Goal: Task Accomplishment & Management: Use online tool/utility

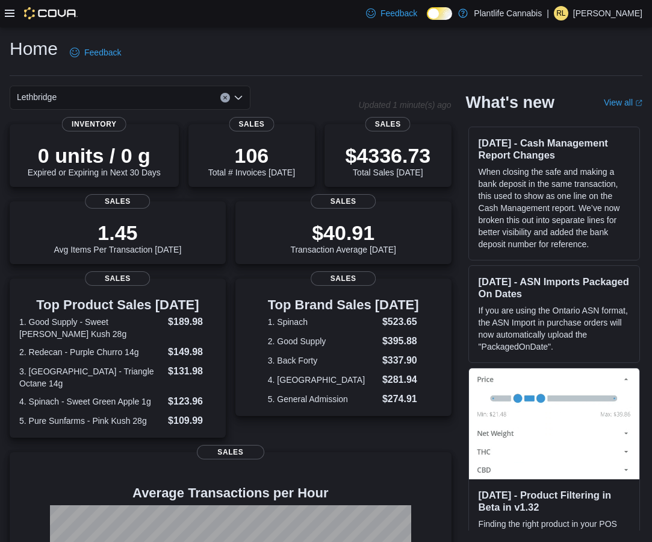
click at [11, 14] on icon at bounding box center [10, 13] width 10 height 10
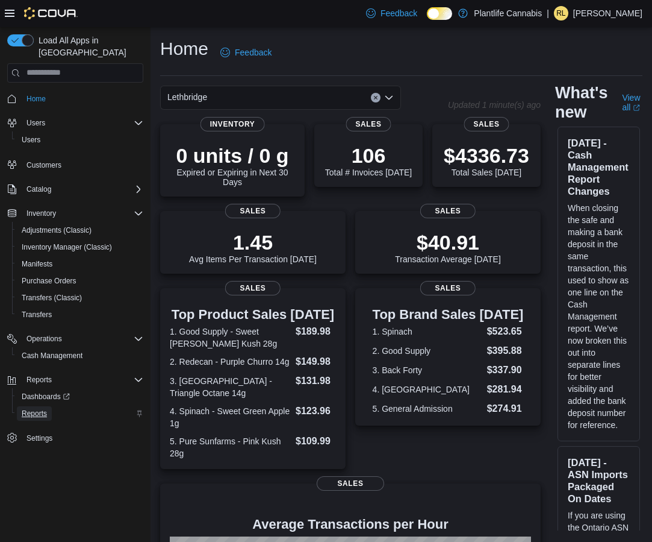
click at [47, 408] on span "Reports" at bounding box center [34, 413] width 25 height 10
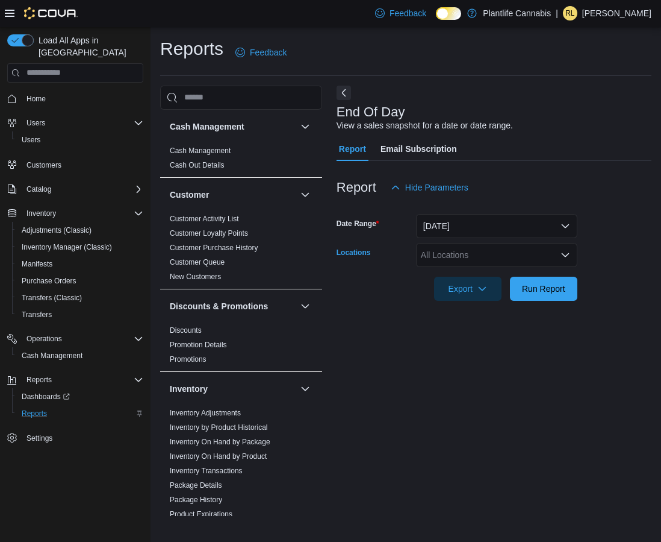
click at [451, 249] on div "All Locations" at bounding box center [496, 255] width 161 height 24
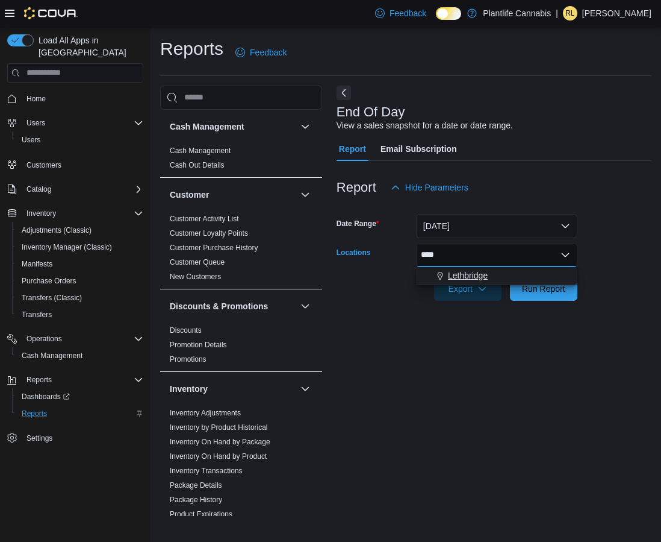
type input "****"
click at [496, 271] on div "Lethbridge" at bounding box center [496, 275] width 147 height 12
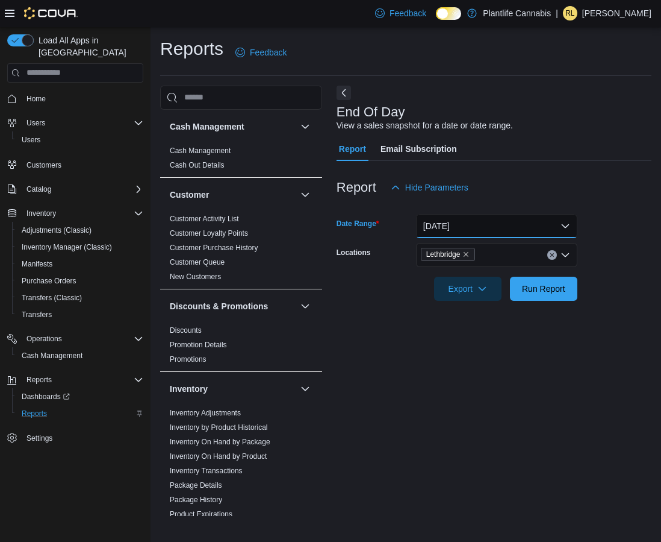
click at [507, 236] on button "[DATE]" at bounding box center [496, 226] width 161 height 24
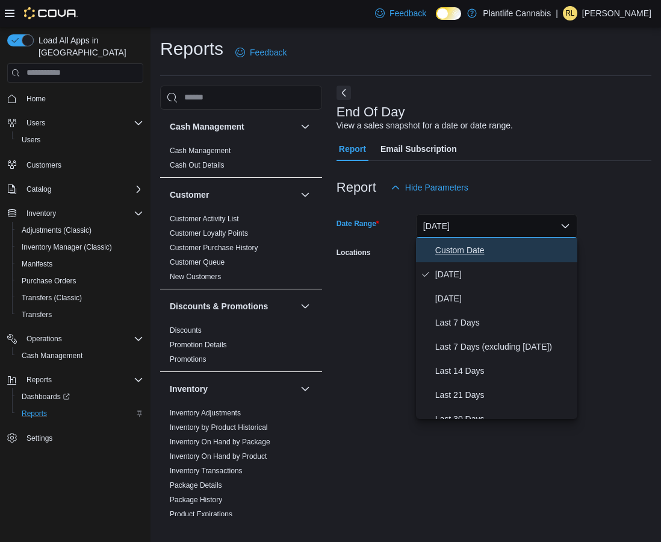
click at [481, 245] on span "Custom Date" at bounding box center [504, 250] width 137 height 14
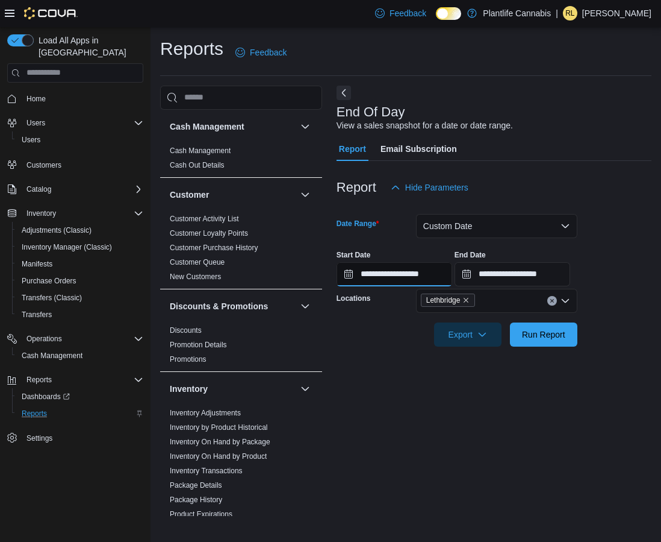
drag, startPoint x: 445, startPoint y: 273, endPoint x: 451, endPoint y: 280, distance: 9.0
click at [445, 273] on input "**********" at bounding box center [395, 274] width 116 height 24
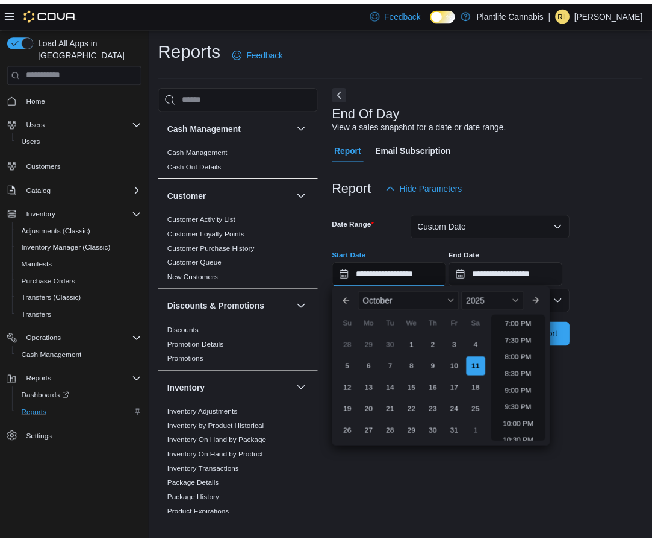
scroll to position [640, 0]
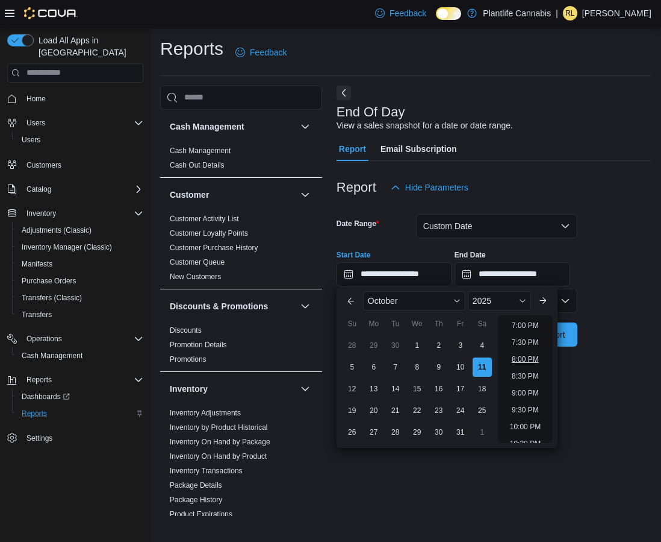
click at [536, 358] on li "8:00 PM" at bounding box center [525, 359] width 37 height 14
type input "**********"
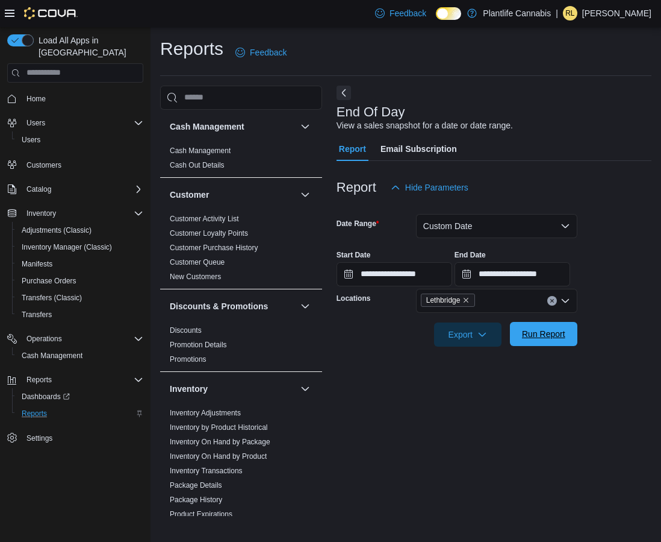
click at [556, 334] on span "Run Report" at bounding box center [543, 334] width 43 height 12
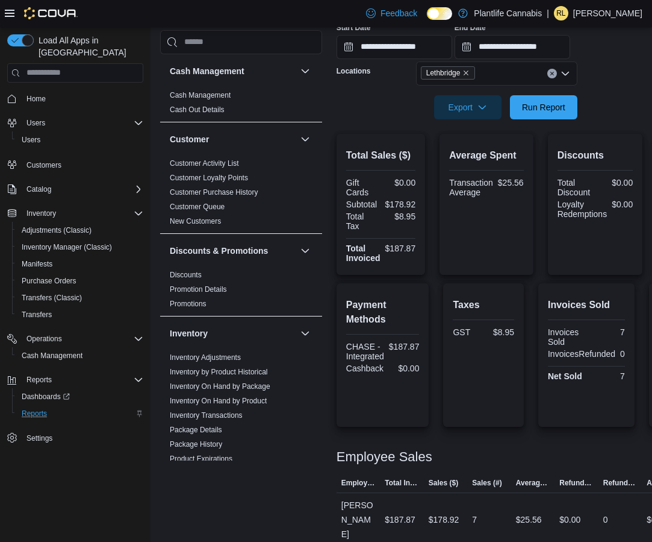
scroll to position [226, 0]
click at [539, 108] on span "Run Report" at bounding box center [543, 107] width 43 height 12
click at [45, 375] on span "Reports" at bounding box center [39, 380] width 25 height 10
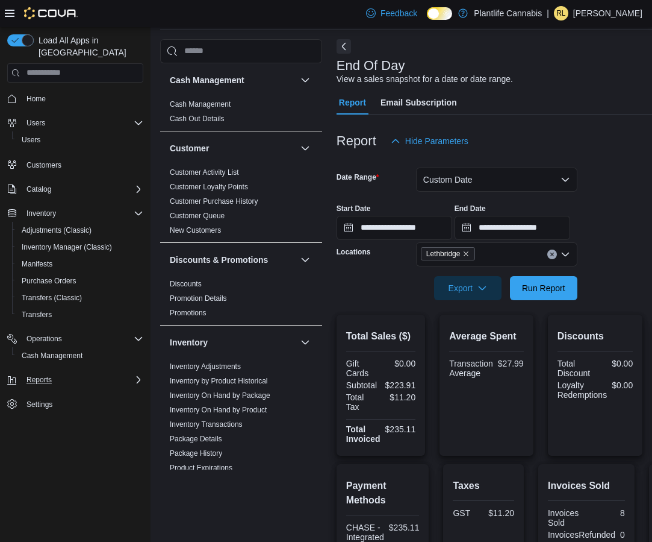
scroll to position [43, 0]
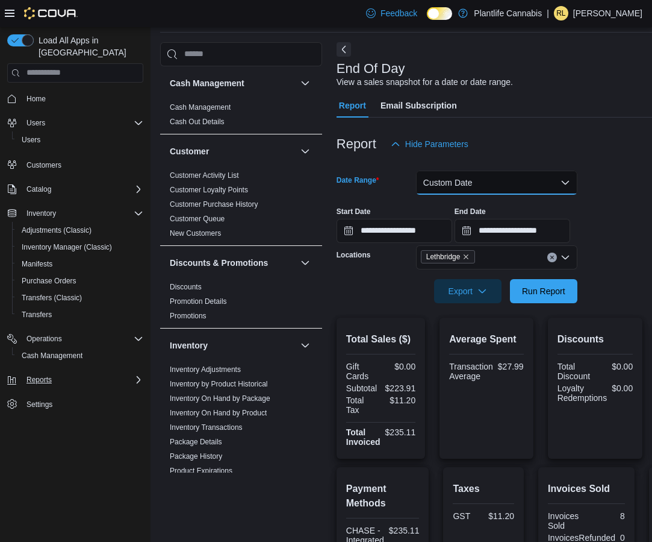
click at [451, 180] on button "Custom Date" at bounding box center [496, 182] width 161 height 24
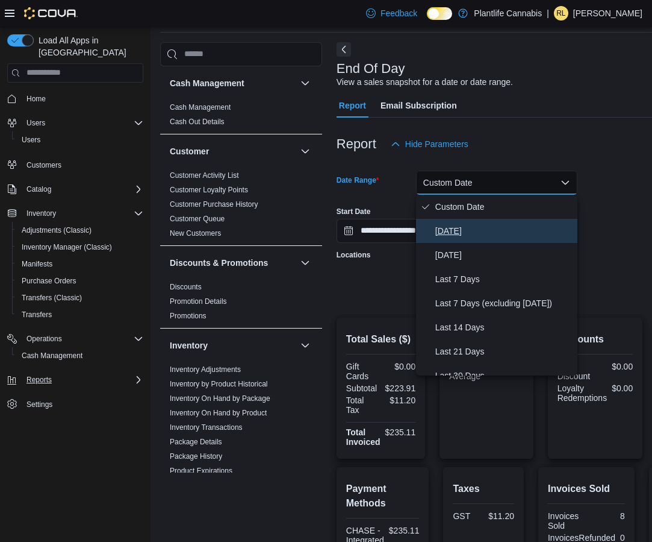
click at [456, 233] on span "[DATE]" at bounding box center [504, 230] width 137 height 14
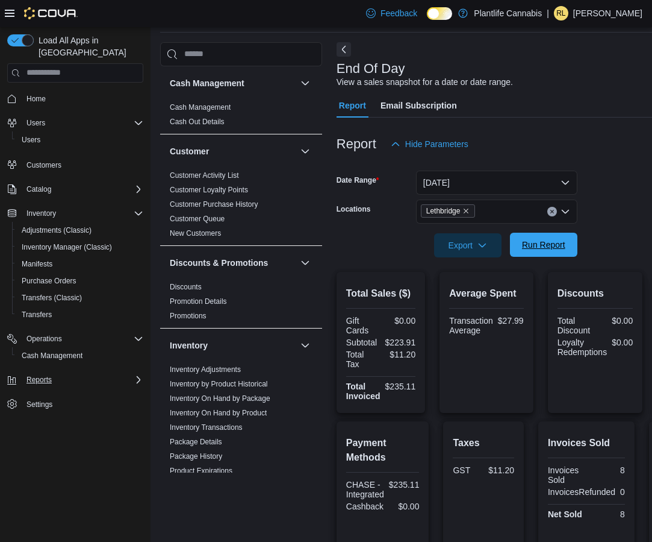
click at [542, 242] on span "Run Report" at bounding box center [543, 245] width 43 height 12
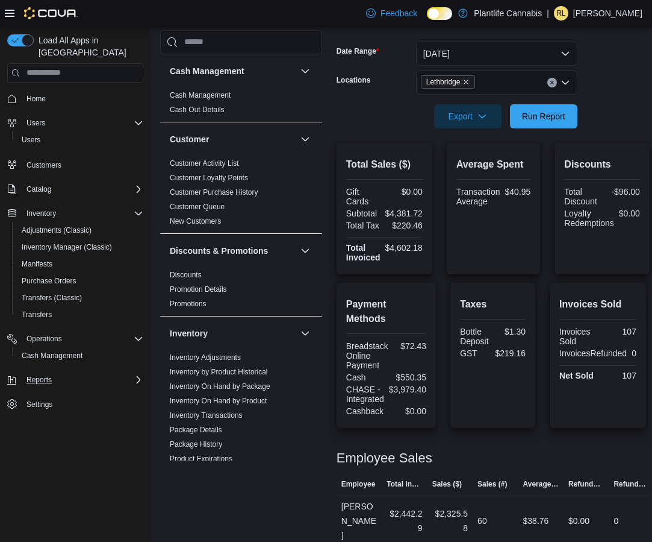
scroll to position [172, 0]
click at [535, 402] on div "Taxes Bottle Deposit $1.30 GST $219.16" at bounding box center [493, 355] width 85 height 145
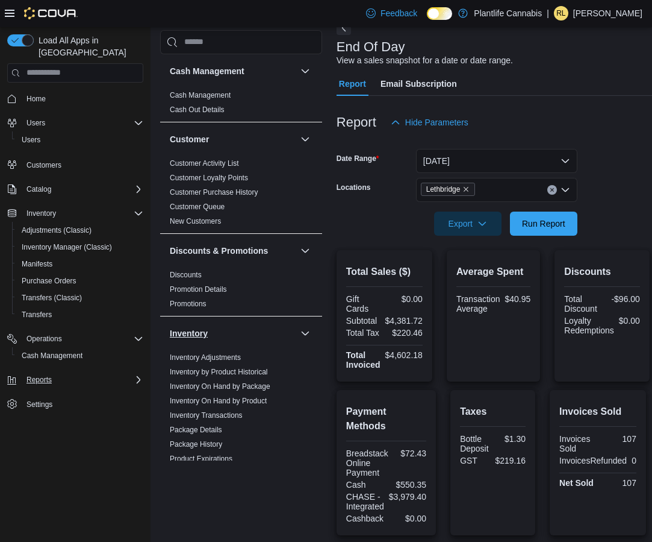
scroll to position [63, 0]
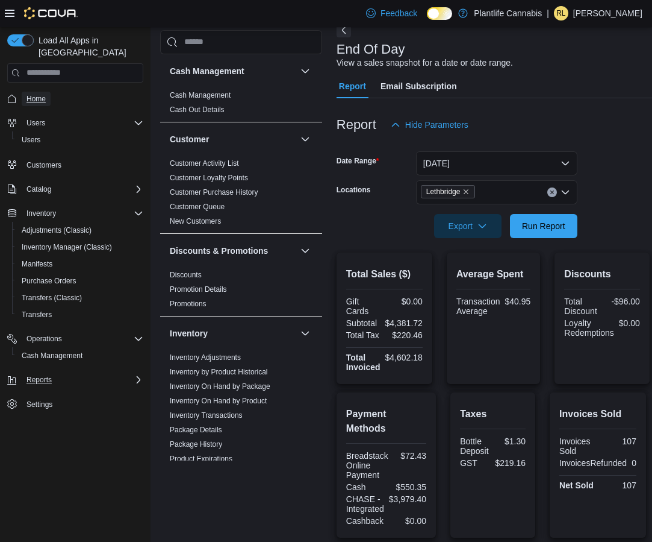
click at [42, 94] on span "Home" at bounding box center [36, 99] width 19 height 10
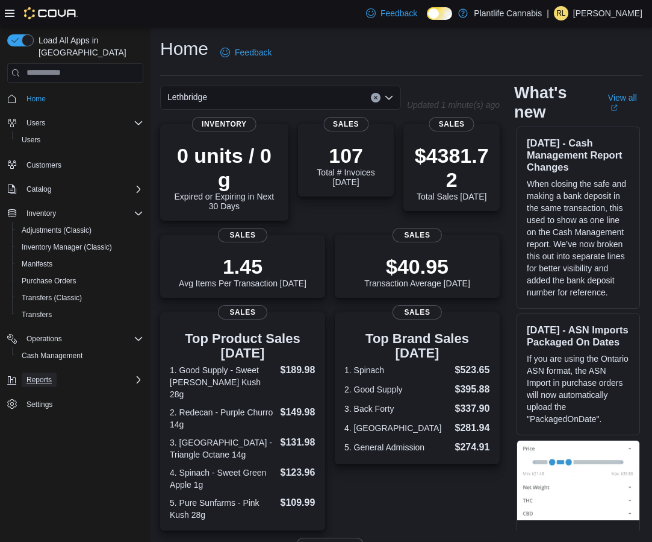
click at [54, 372] on button "Reports" at bounding box center [39, 379] width 35 height 14
click at [25, 408] on span "Reports" at bounding box center [34, 413] width 25 height 10
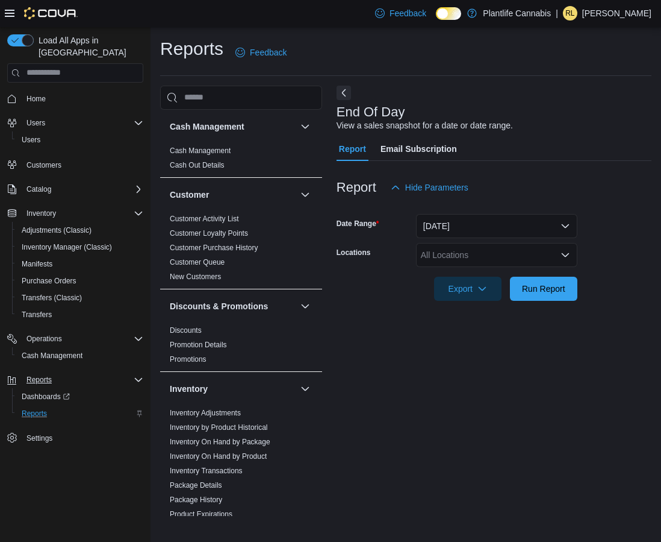
click at [467, 255] on div "All Locations" at bounding box center [496, 255] width 161 height 24
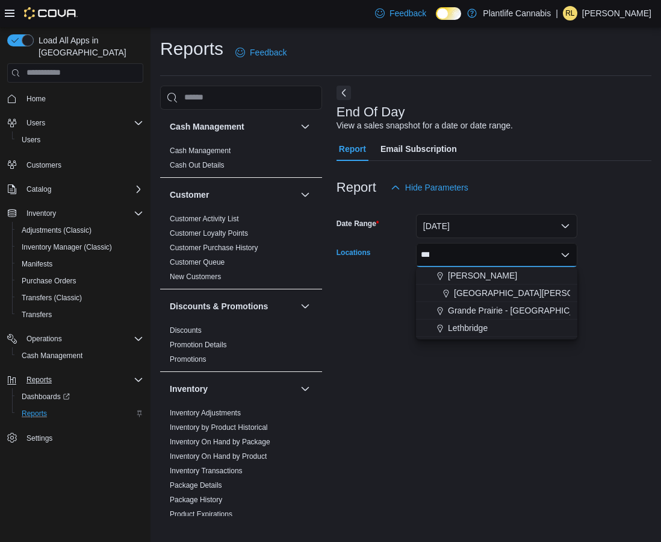
type input "****"
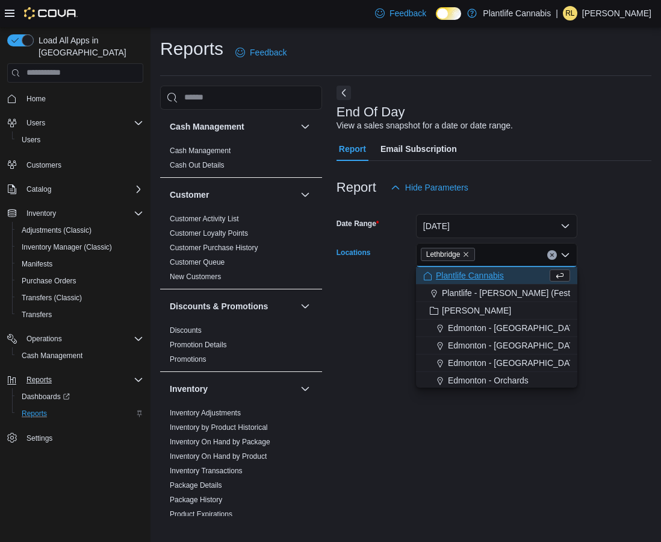
drag, startPoint x: 633, startPoint y: 284, endPoint x: 620, endPoint y: 289, distance: 14.3
click at [633, 284] on form "Date Range [DATE] Locations [GEOGRAPHIC_DATA] Combo box. Selected. [GEOGRAPHIC_…" at bounding box center [494, 249] width 315 height 101
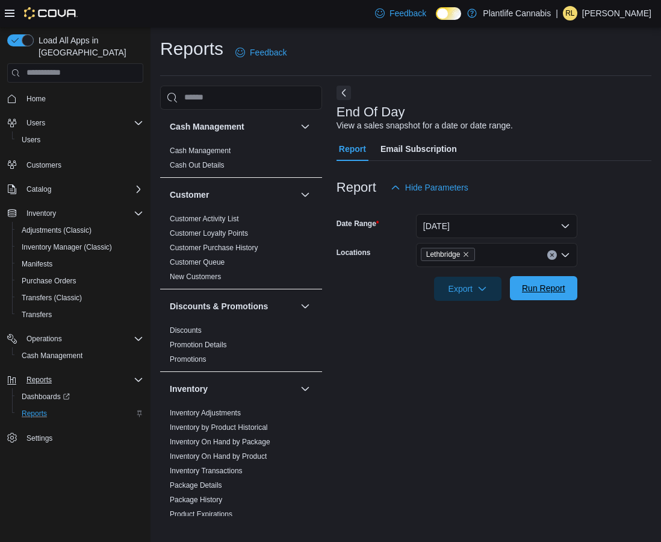
click at [548, 288] on span "Run Report" at bounding box center [543, 288] width 43 height 12
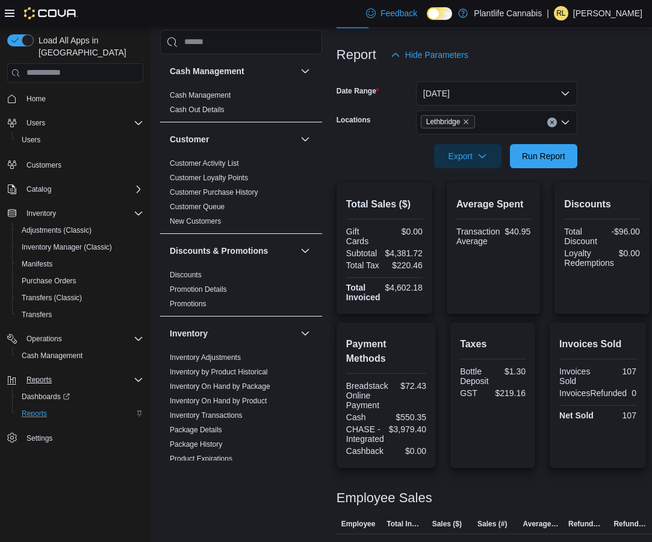
scroll to position [131, 0]
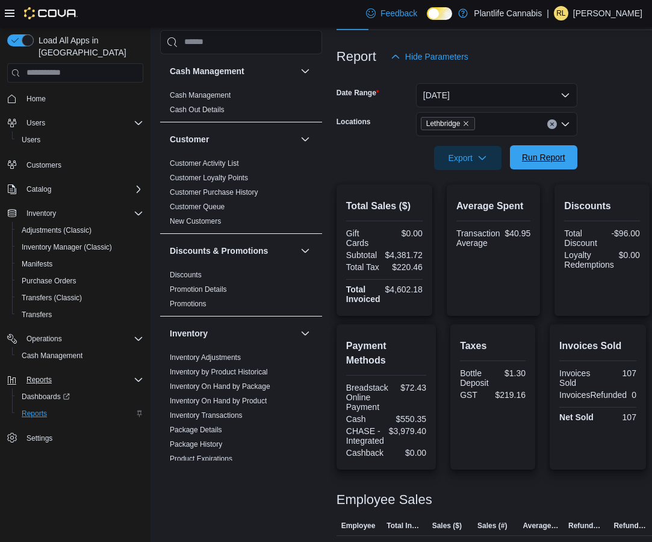
click at [531, 161] on span "Run Report" at bounding box center [543, 157] width 43 height 12
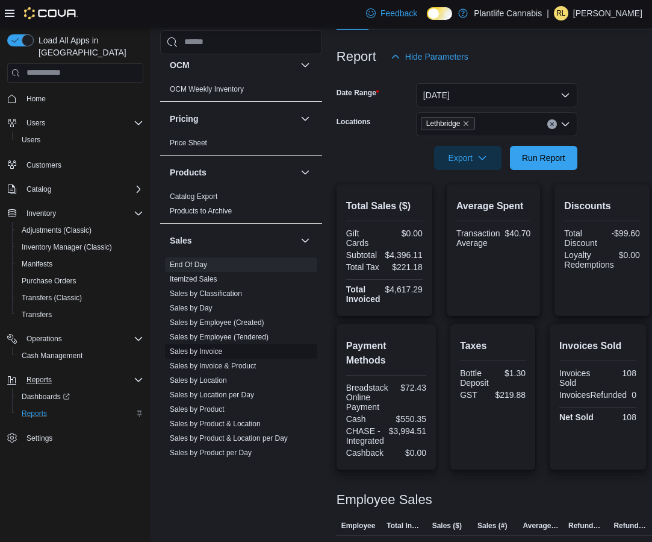
scroll to position [537, 0]
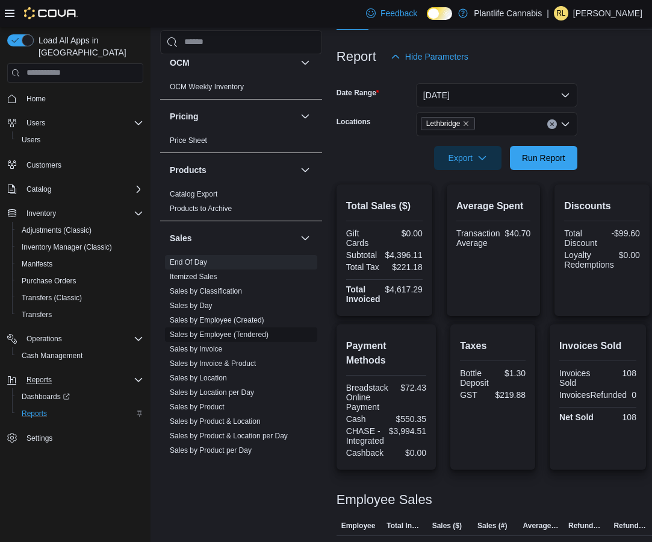
click at [250, 333] on link "Sales by Employee (Tendered)" at bounding box center [219, 334] width 99 height 8
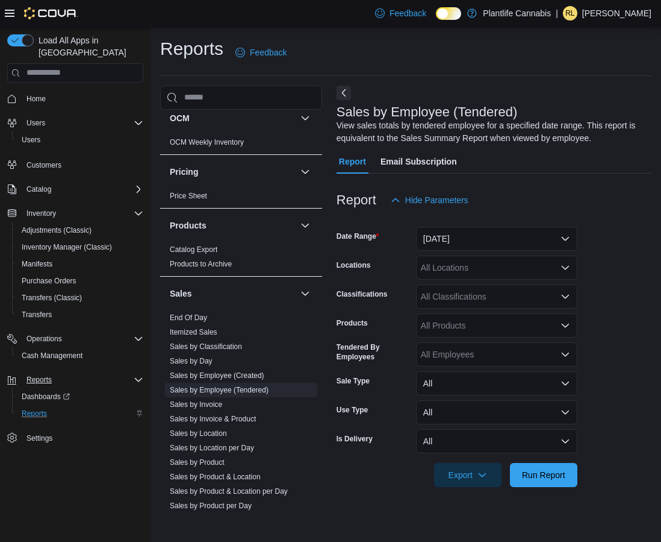
click at [461, 267] on div "All Locations" at bounding box center [496, 267] width 161 height 24
type input "****"
click at [494, 289] on div "Lethbridge" at bounding box center [496, 288] width 147 height 12
click at [496, 240] on button "[DATE]" at bounding box center [496, 238] width 161 height 24
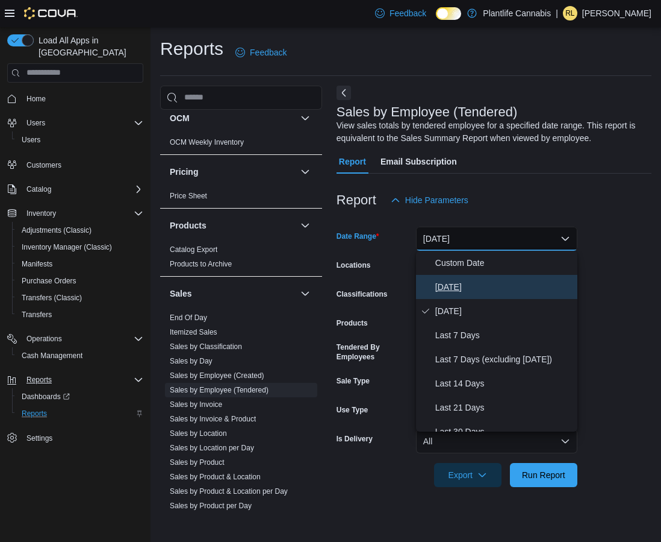
click at [460, 284] on span "[DATE]" at bounding box center [504, 287] width 137 height 14
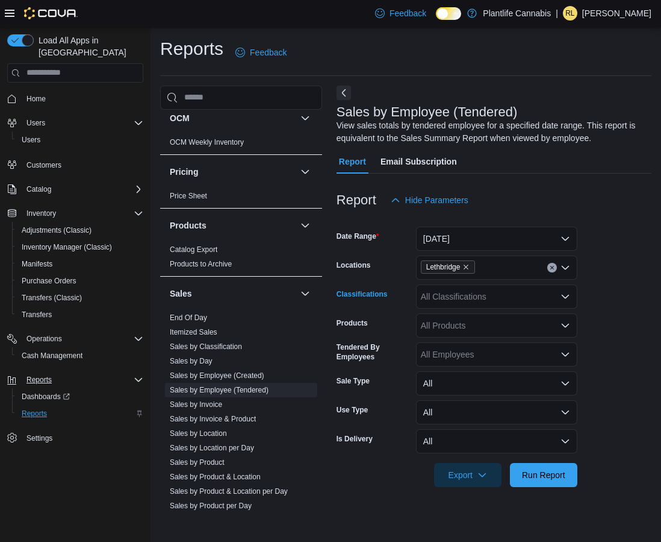
drag, startPoint x: 570, startPoint y: 300, endPoint x: 566, endPoint y: 306, distance: 7.4
click at [570, 300] on icon "Open list of options" at bounding box center [566, 297] width 10 height 10
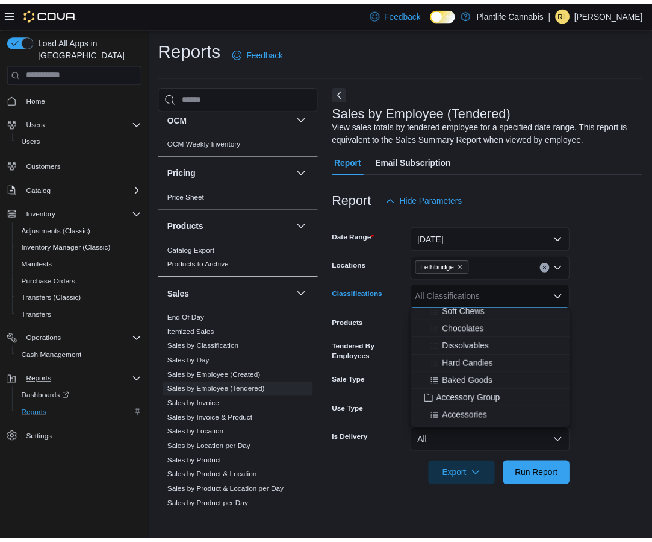
scroll to position [101, 0]
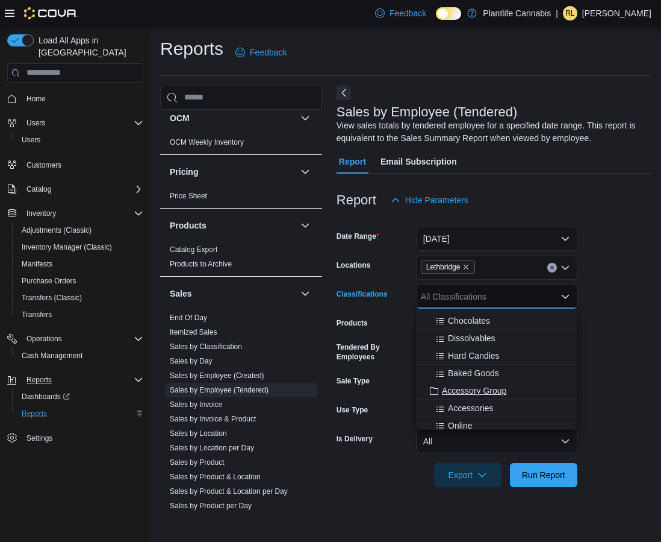
click at [484, 387] on span "Accessory Group" at bounding box center [474, 390] width 64 height 12
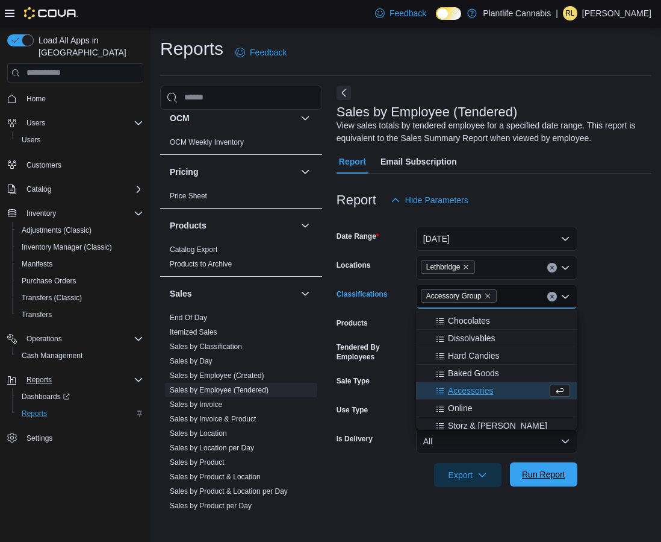
click at [558, 470] on span "Run Report" at bounding box center [543, 474] width 43 height 12
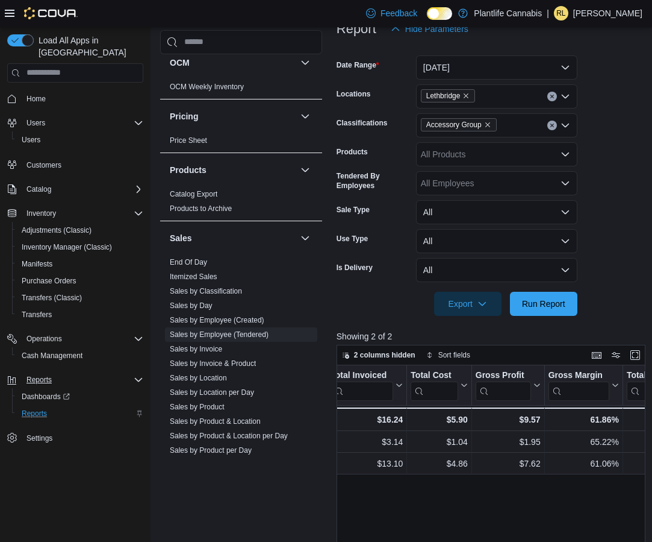
scroll to position [0, 870]
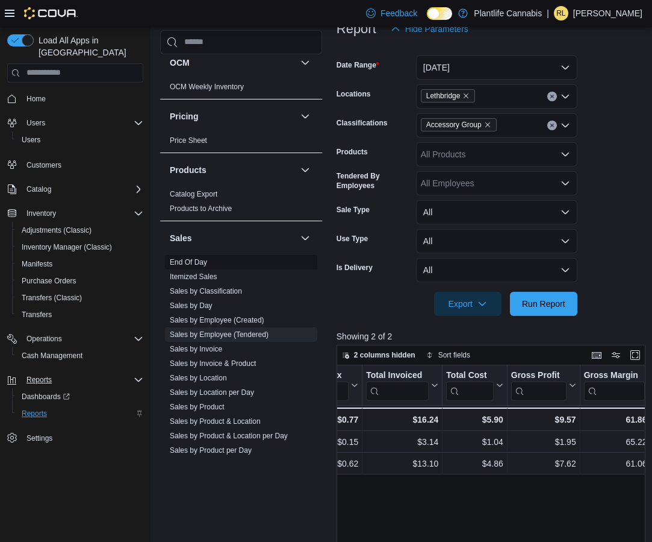
click at [202, 264] on link "End Of Day" at bounding box center [188, 262] width 37 height 8
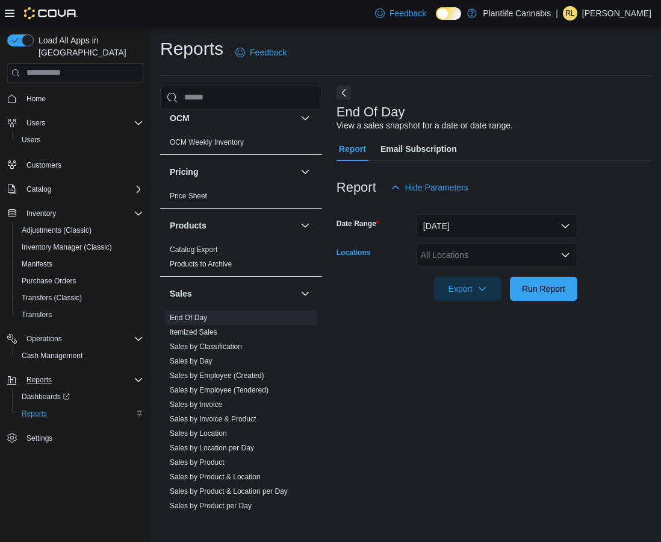
click at [460, 260] on div "All Locations" at bounding box center [496, 255] width 161 height 24
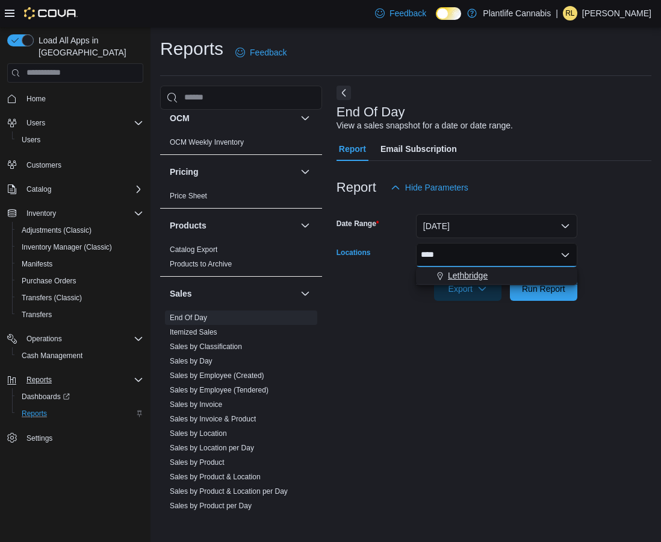
type input "****"
click at [495, 273] on div "Lethbridge" at bounding box center [496, 275] width 147 height 12
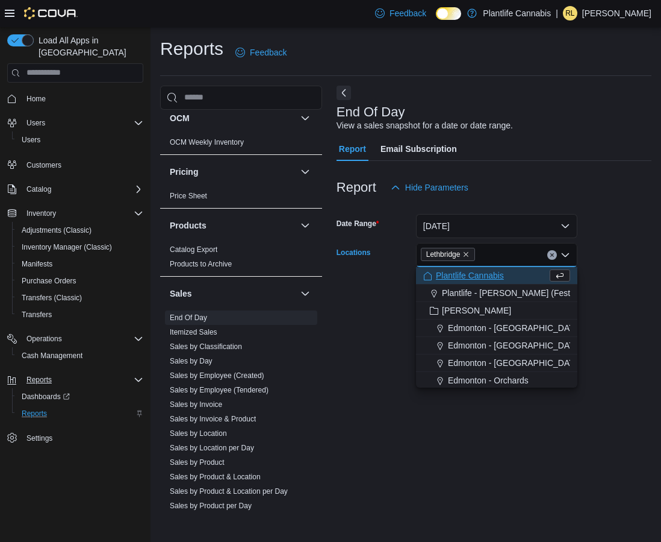
click at [610, 281] on form "Date Range [DATE] Locations [GEOGRAPHIC_DATA] Combo box. Selected. [GEOGRAPHIC_…" at bounding box center [494, 249] width 315 height 101
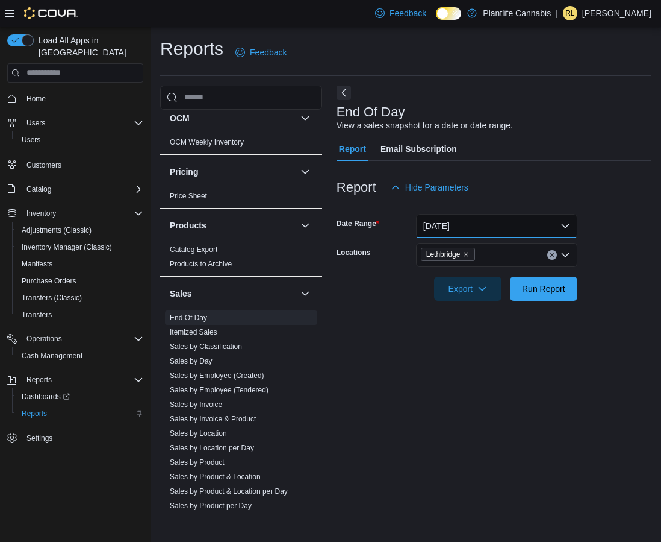
click at [513, 220] on button "[DATE]" at bounding box center [496, 226] width 161 height 24
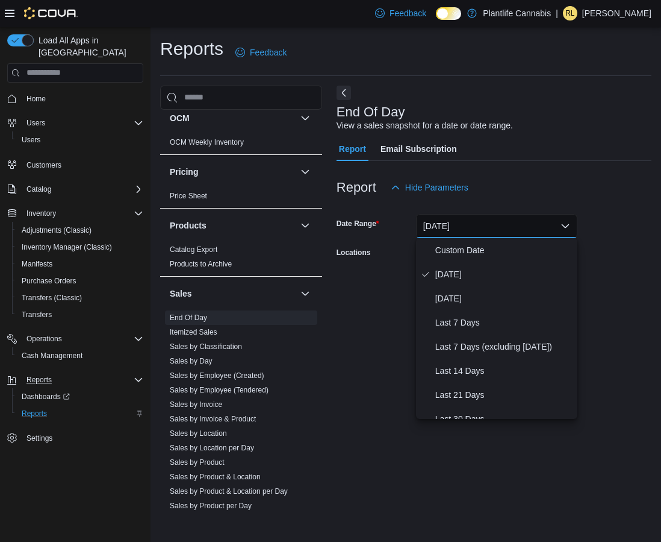
click at [617, 219] on form "Date Range [DATE] Locations Lethbridge Export Run Report" at bounding box center [494, 249] width 315 height 101
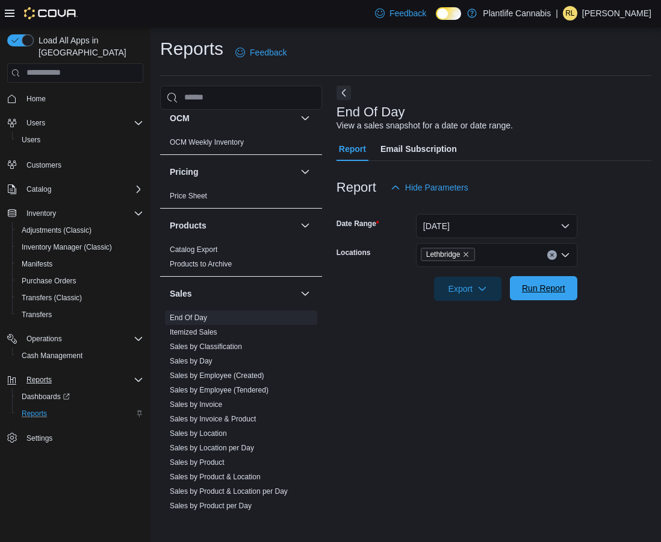
click at [557, 293] on span "Run Report" at bounding box center [543, 288] width 43 height 12
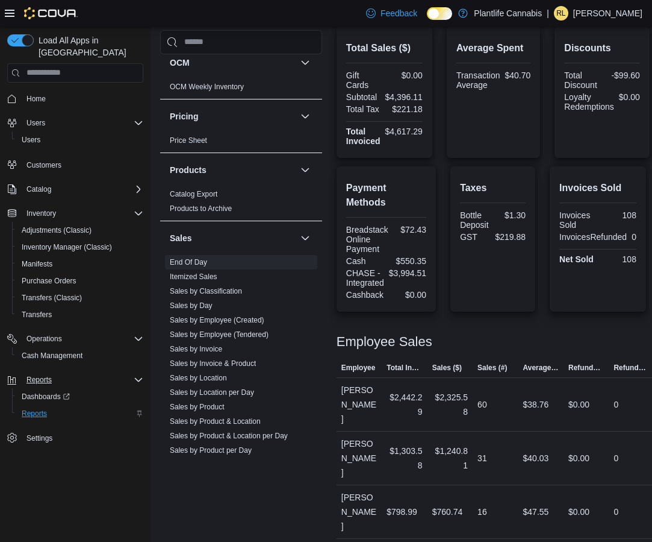
scroll to position [320, 0]
